Goal: Contribute content: Add original content to the website for others to see

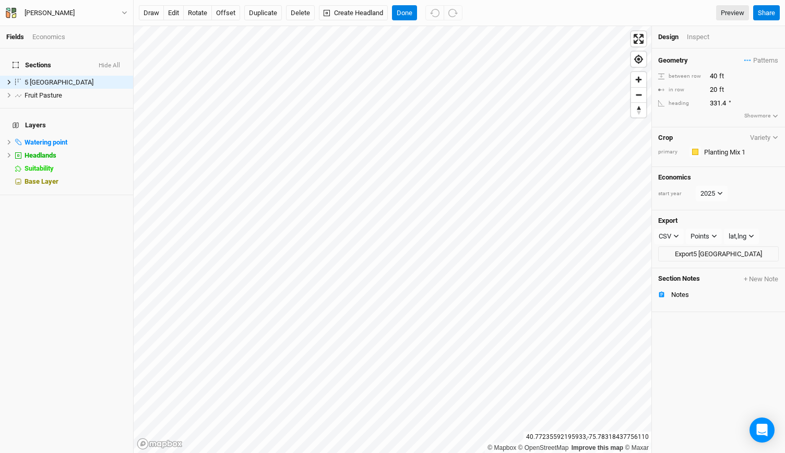
click at [696, 43] on div "Design Inspect" at bounding box center [718, 37] width 133 height 22
click at [689, 32] on div "Inspect" at bounding box center [704, 36] width 37 height 9
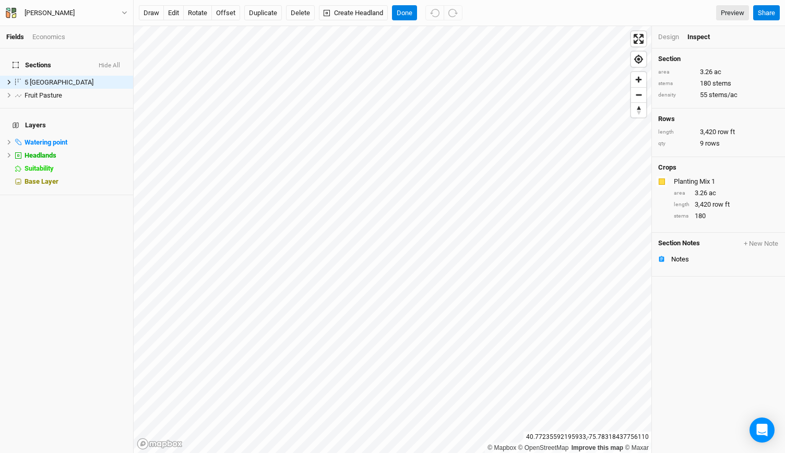
click at [667, 35] on div "Design" at bounding box center [668, 36] width 21 height 9
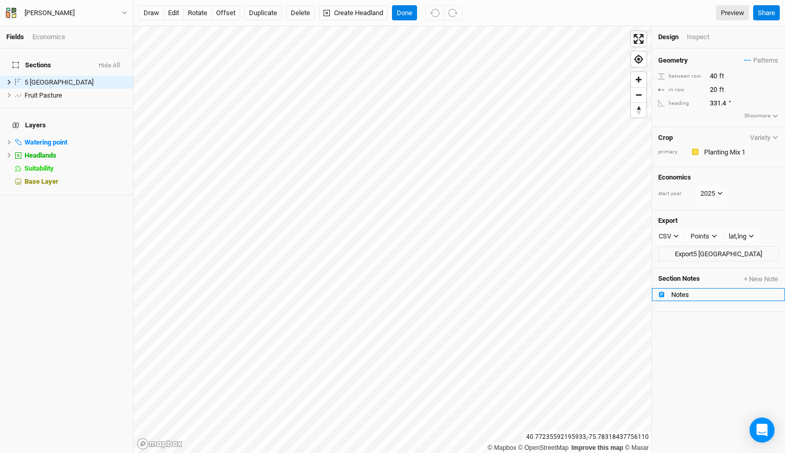
click at [697, 291] on div "Notes" at bounding box center [724, 295] width 107 height 8
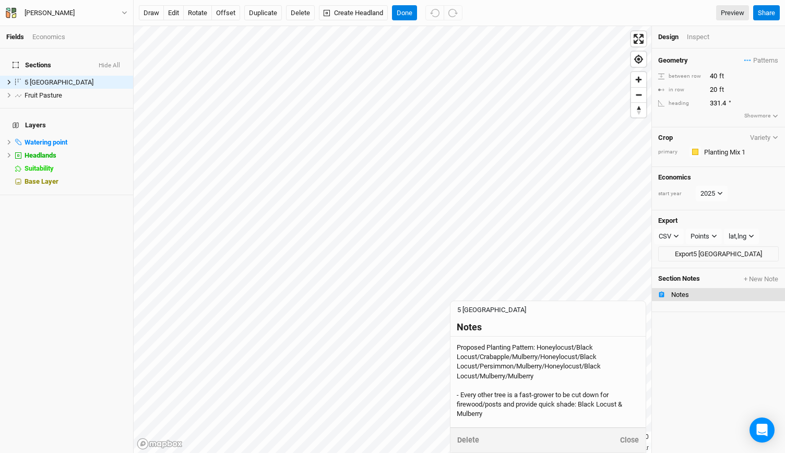
click at [550, 386] on div "Proposed Planting Pattern: Honeylocust/Black Locust/Crabapple/Mulberry/Honeyloc…" at bounding box center [547, 419] width 183 height 152
click at [545, 382] on textarea "Proposed Planting Pattern: Honeylocust/Black Locust/Crabapple/Mulberry/Honeyloc…" at bounding box center [547, 381] width 195 height 91
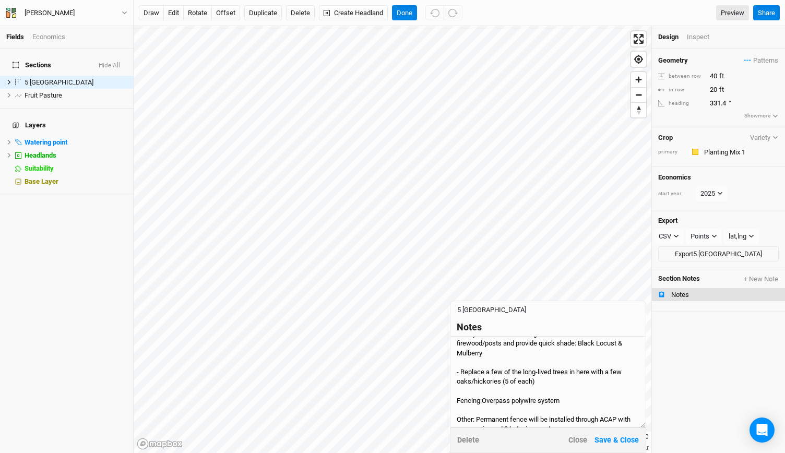
scroll to position [83, 0]
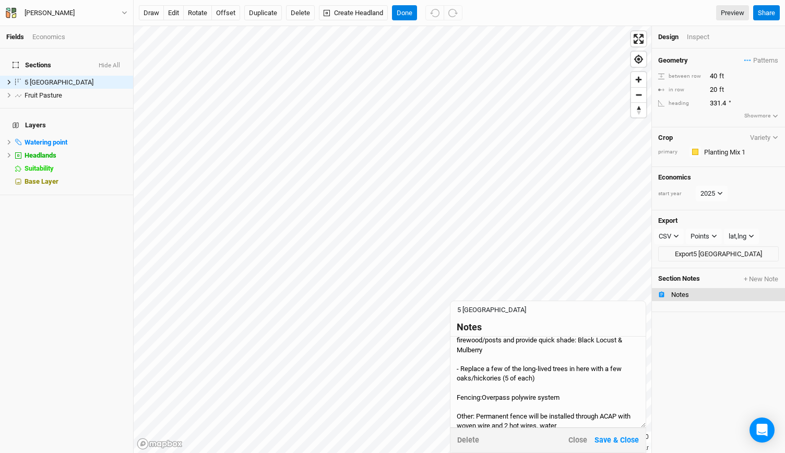
click at [481, 399] on textarea "Proposed Planting Pattern: Honeylocust/Black Locust/Crabapple/Mulberry/Honeyloc…" at bounding box center [547, 381] width 195 height 91
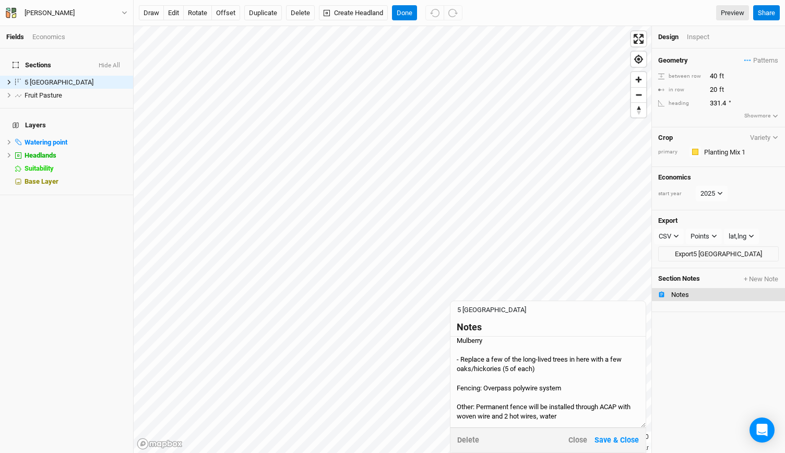
click at [570, 391] on textarea "Proposed Planting Pattern: Honeylocust/Black Locust/Crabapple/Mulberry/Honeyloc…" at bounding box center [547, 381] width 195 height 91
type textarea "Proposed Planting Pattern: Honeylocust/Black Locust/Crabapple/Mulberry/Honeyloc…"
click at [603, 436] on button "Save & Close" at bounding box center [616, 440] width 45 height 12
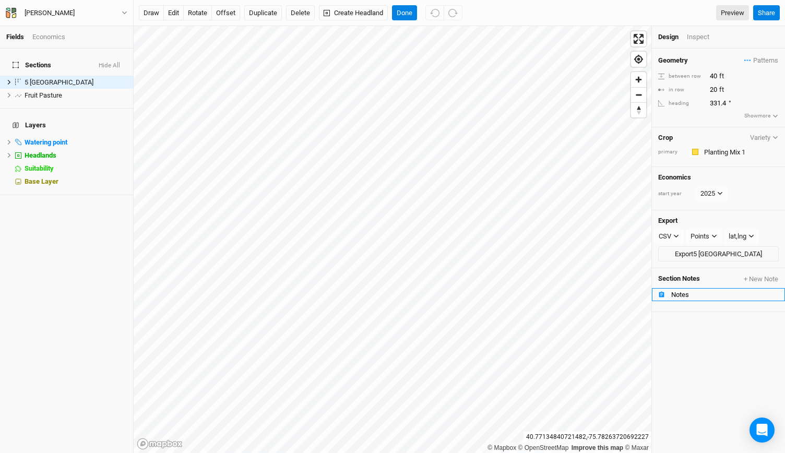
click at [683, 292] on div "Notes" at bounding box center [724, 295] width 107 height 8
